Goal: Find specific page/section: Find specific page/section

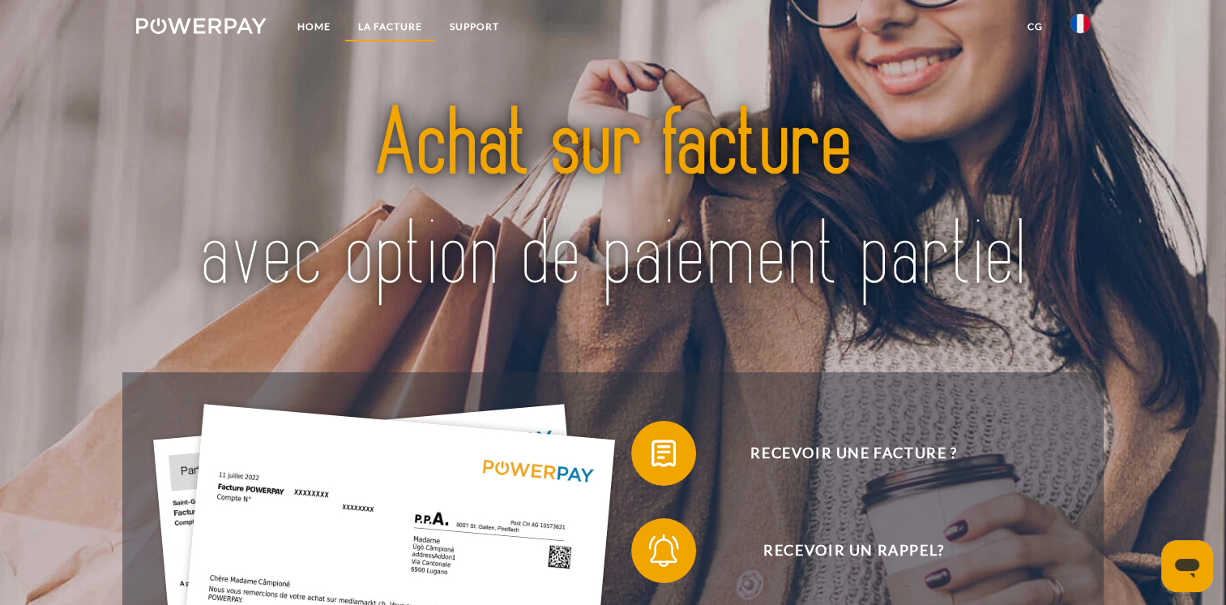
click at [402, 32] on link "LA FACTURE" at bounding box center [390, 26] width 92 height 29
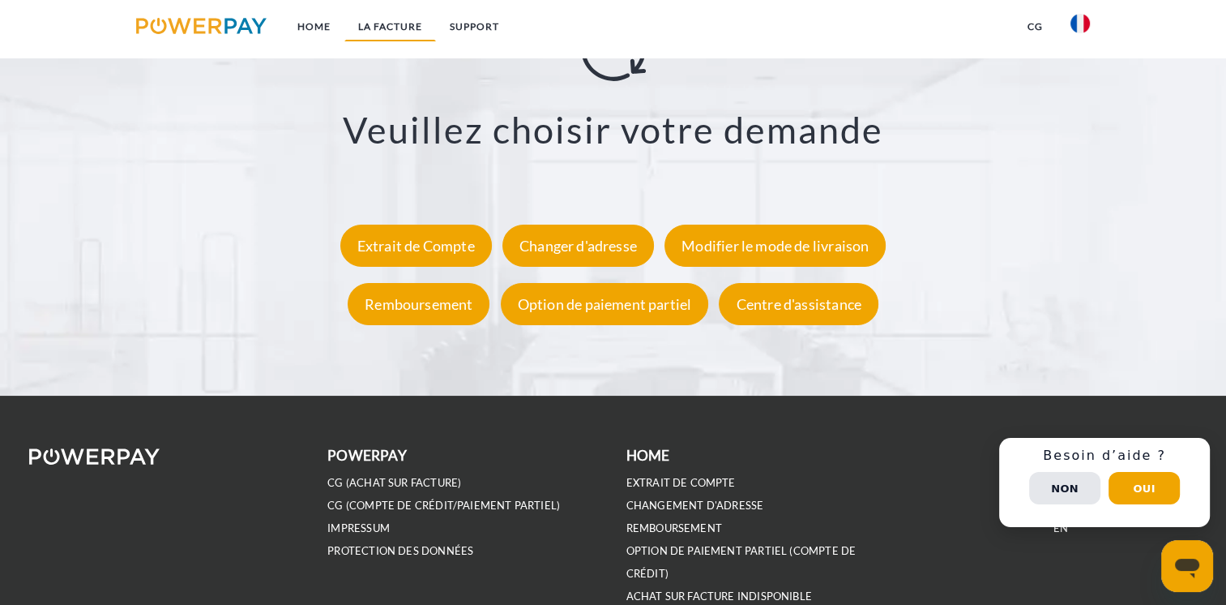
scroll to position [3047, 0]
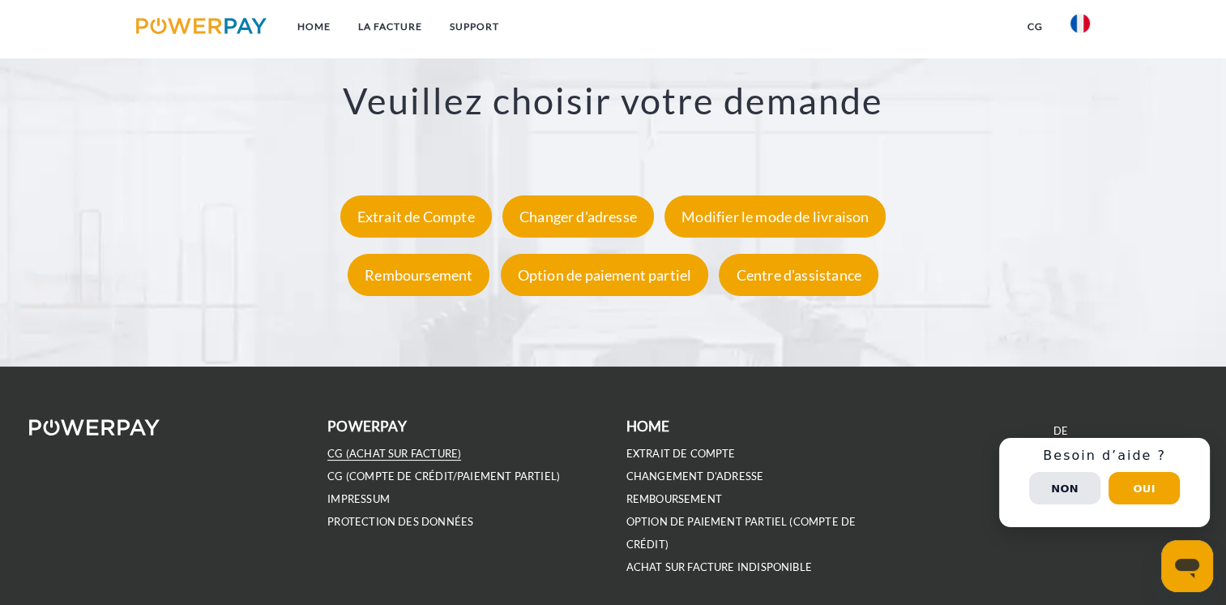
click at [416, 451] on link "CG (achat sur facture)" at bounding box center [394, 454] width 134 height 14
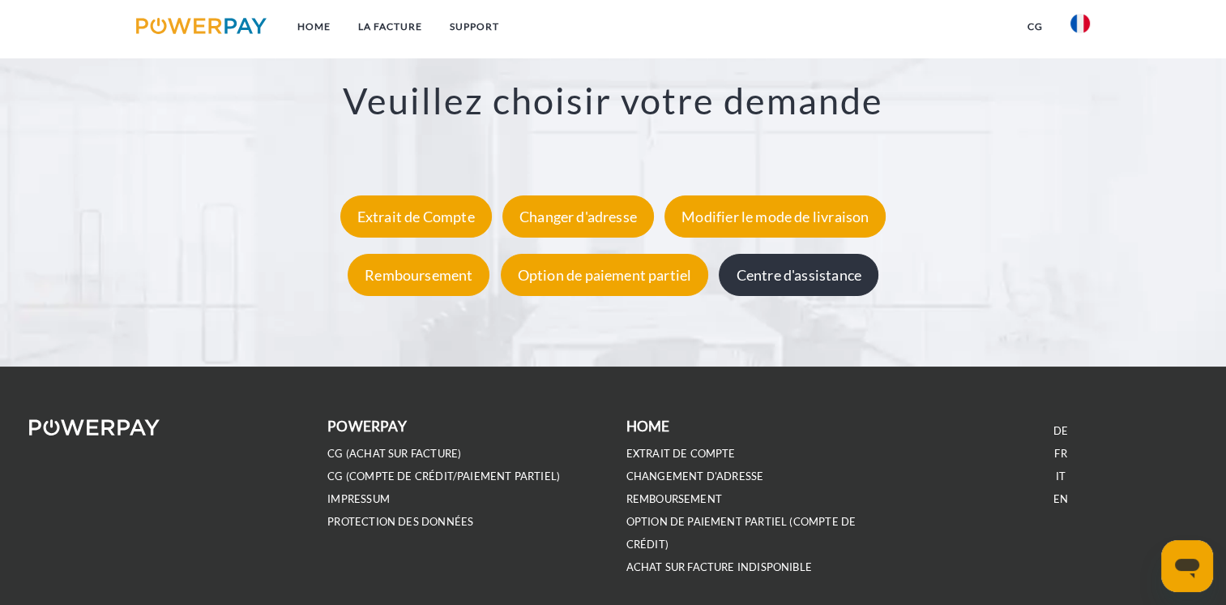
click at [833, 277] on div "Centre d'assistance" at bounding box center [798, 274] width 159 height 42
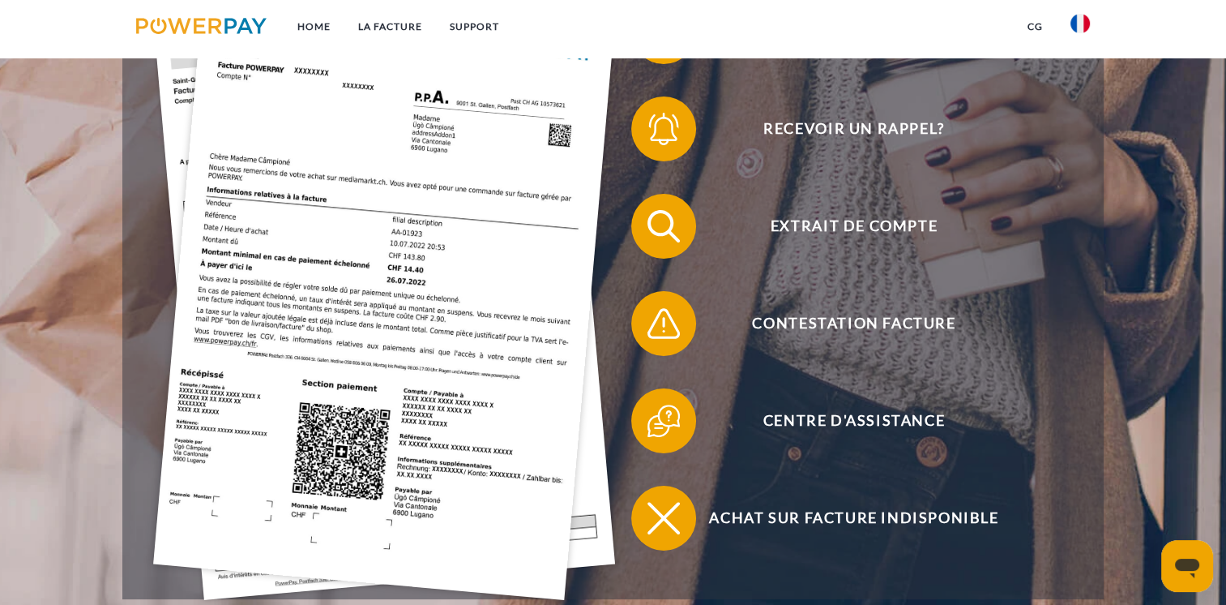
scroll to position [519, 0]
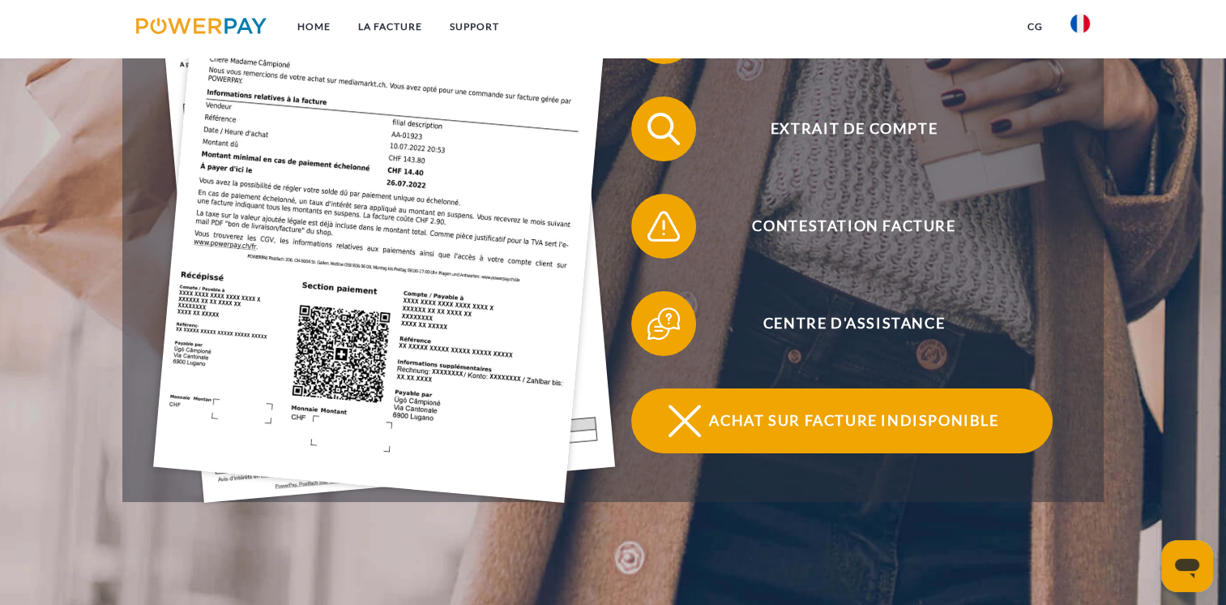
click at [674, 399] on span at bounding box center [660, 420] width 81 height 81
